Goal: Navigation & Orientation: Find specific page/section

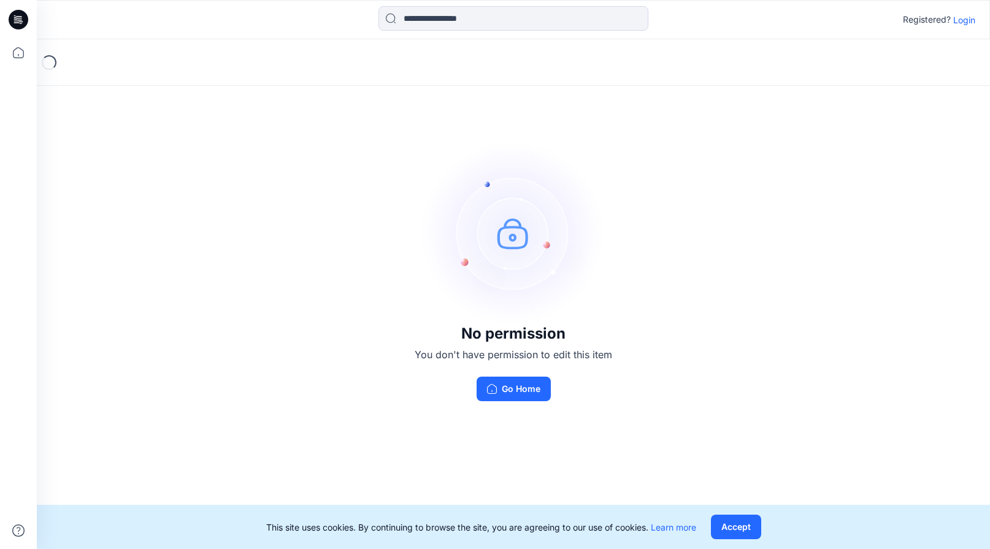
click at [964, 20] on p "Login" at bounding box center [964, 19] width 22 height 13
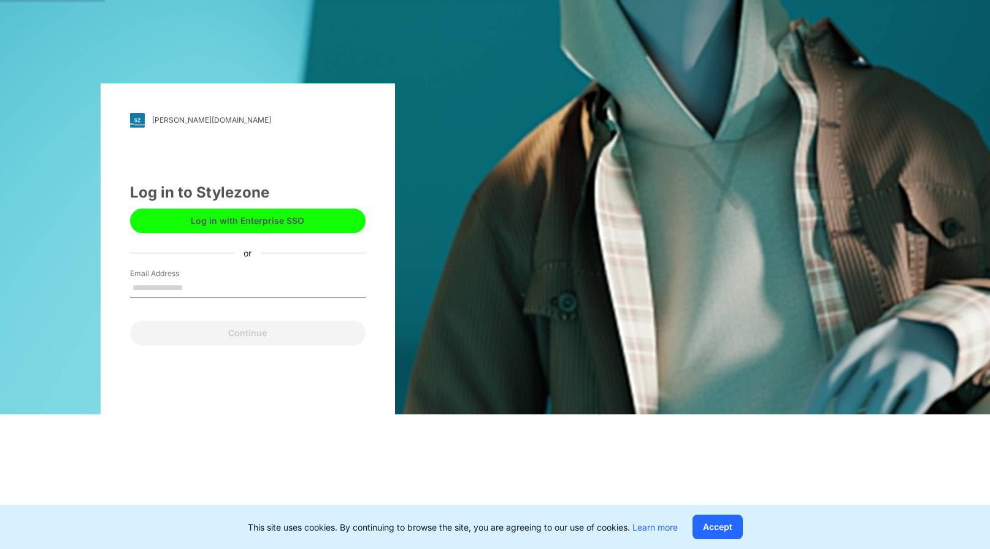
type input "**********"
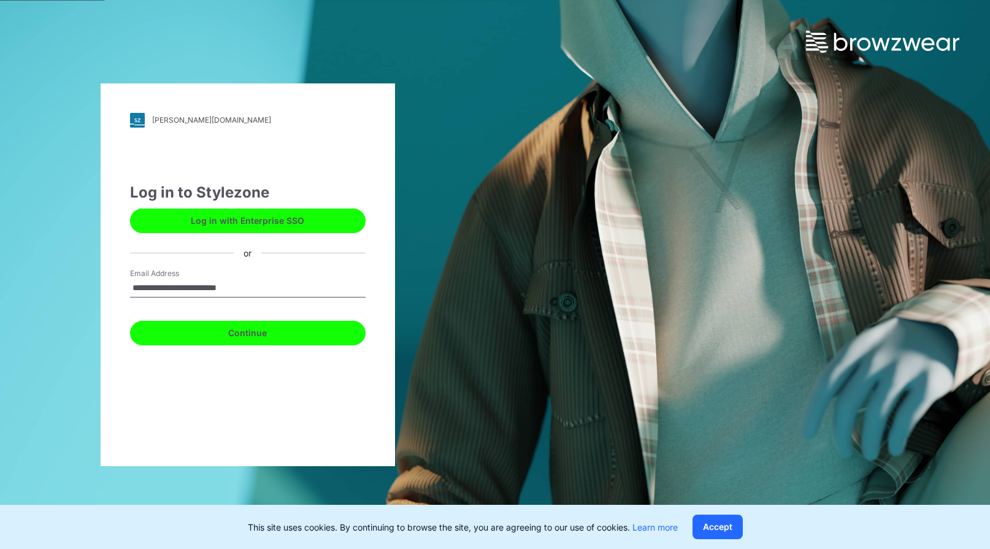
click at [256, 333] on button "Continue" at bounding box center [248, 333] width 236 height 25
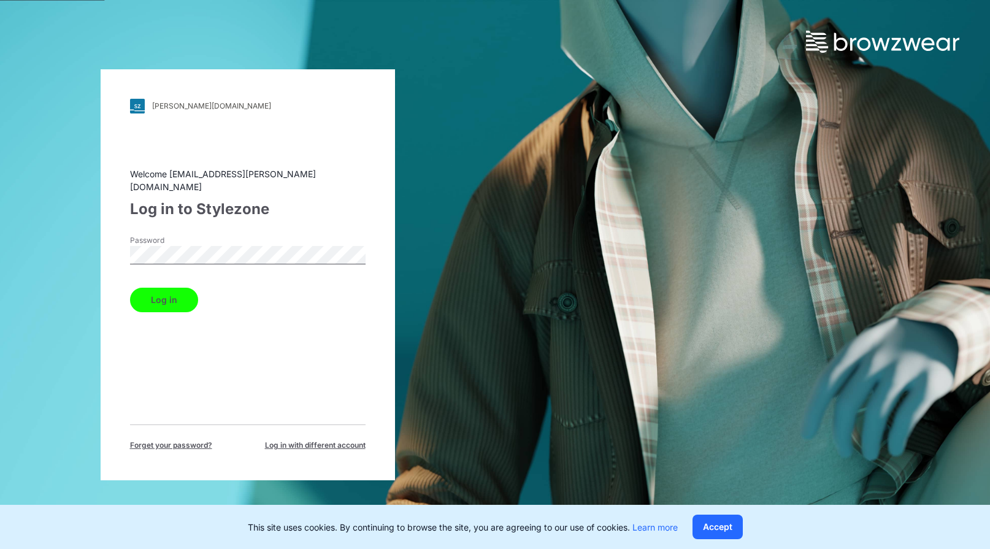
click at [172, 295] on button "Log in" at bounding box center [164, 300] width 68 height 25
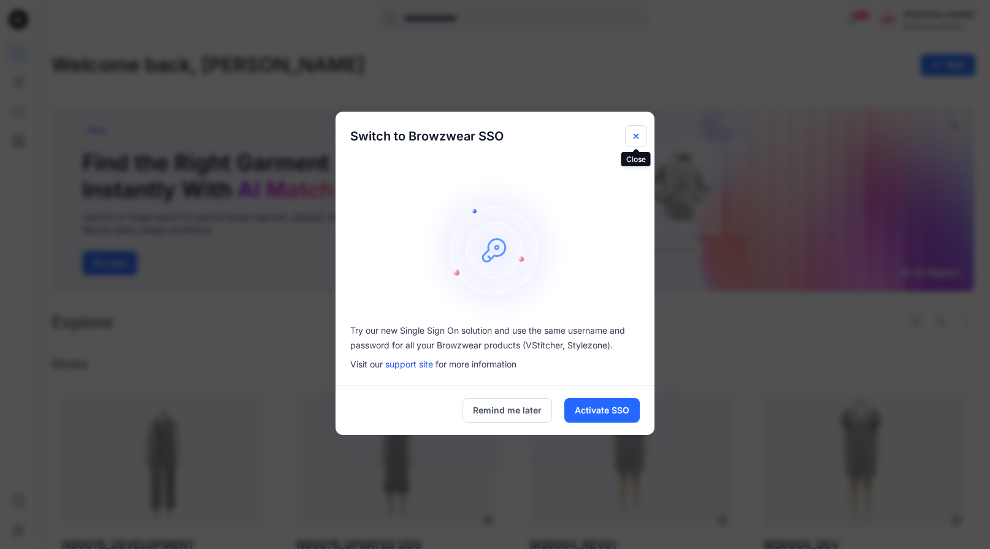
click at [639, 134] on icon "Close" at bounding box center [636, 136] width 10 height 10
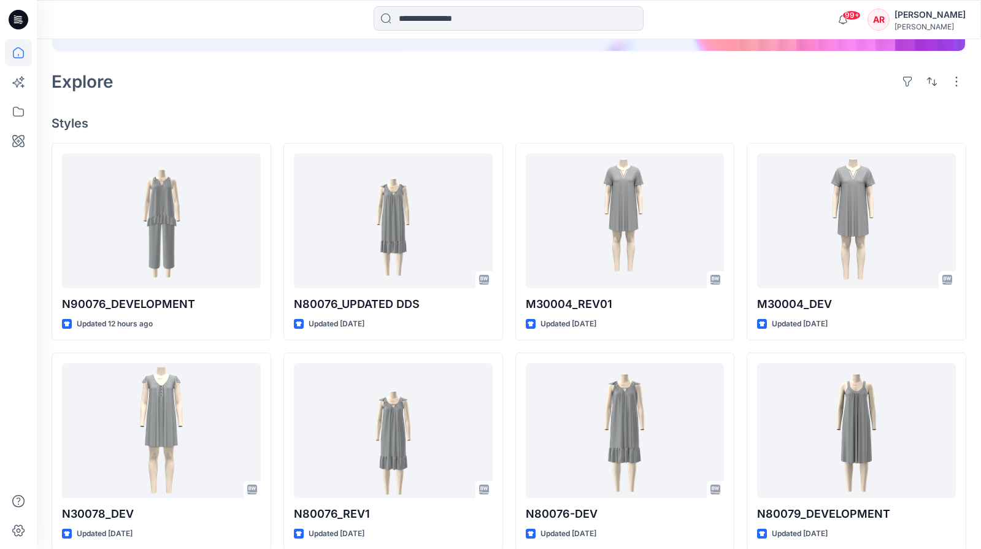
scroll to position [283, 0]
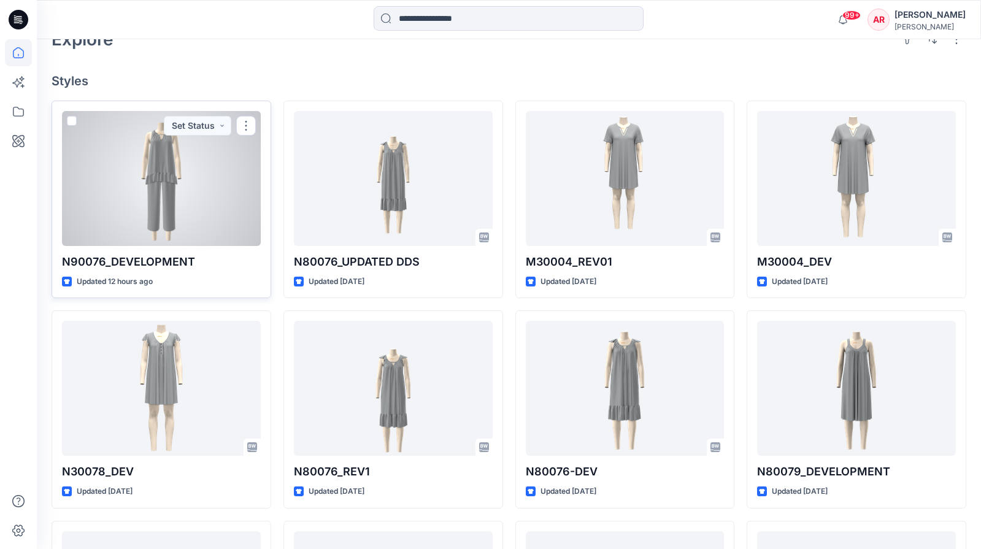
click at [154, 197] on div at bounding box center [161, 178] width 199 height 135
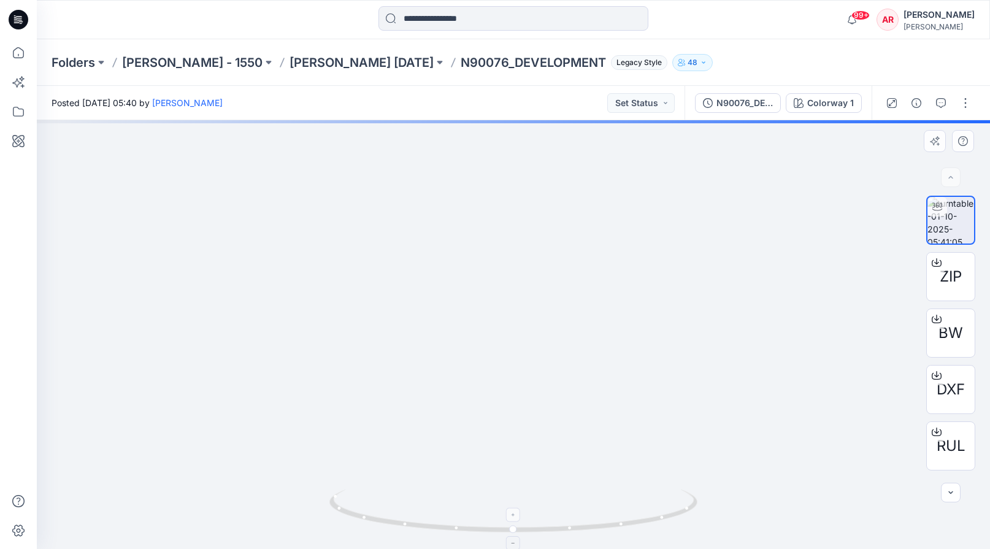
drag, startPoint x: 518, startPoint y: 242, endPoint x: 486, endPoint y: 490, distance: 250.0
click at [486, 490] on div at bounding box center [513, 334] width 953 height 429
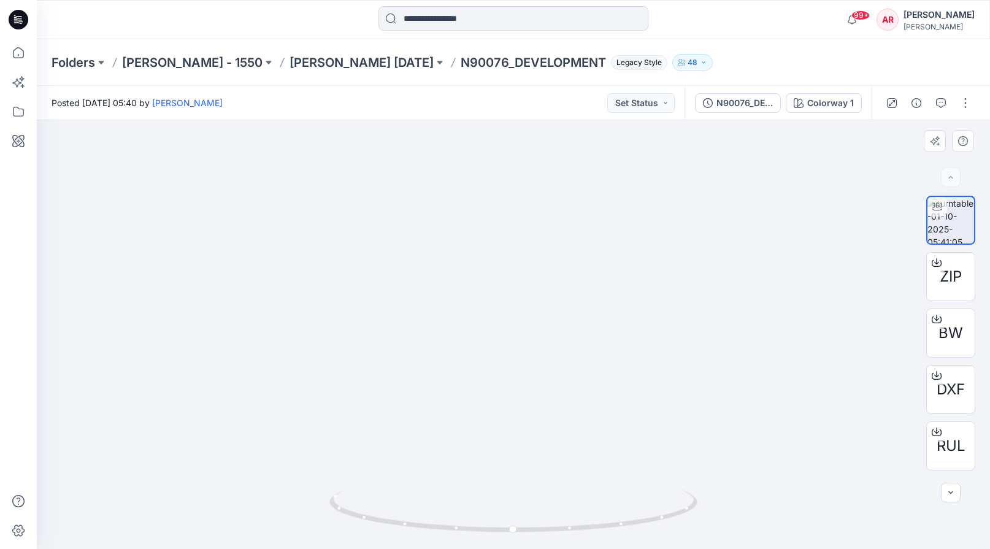
click at [532, 238] on img at bounding box center [513, 267] width 453 height 565
drag, startPoint x: 541, startPoint y: 208, endPoint x: 534, endPoint y: 450, distance: 241.8
click at [534, 450] on img at bounding box center [513, 264] width 453 height 571
click at [328, 60] on p "[PERSON_NAME] [DATE]" at bounding box center [362, 62] width 144 height 17
